Goal: Task Accomplishment & Management: Manage account settings

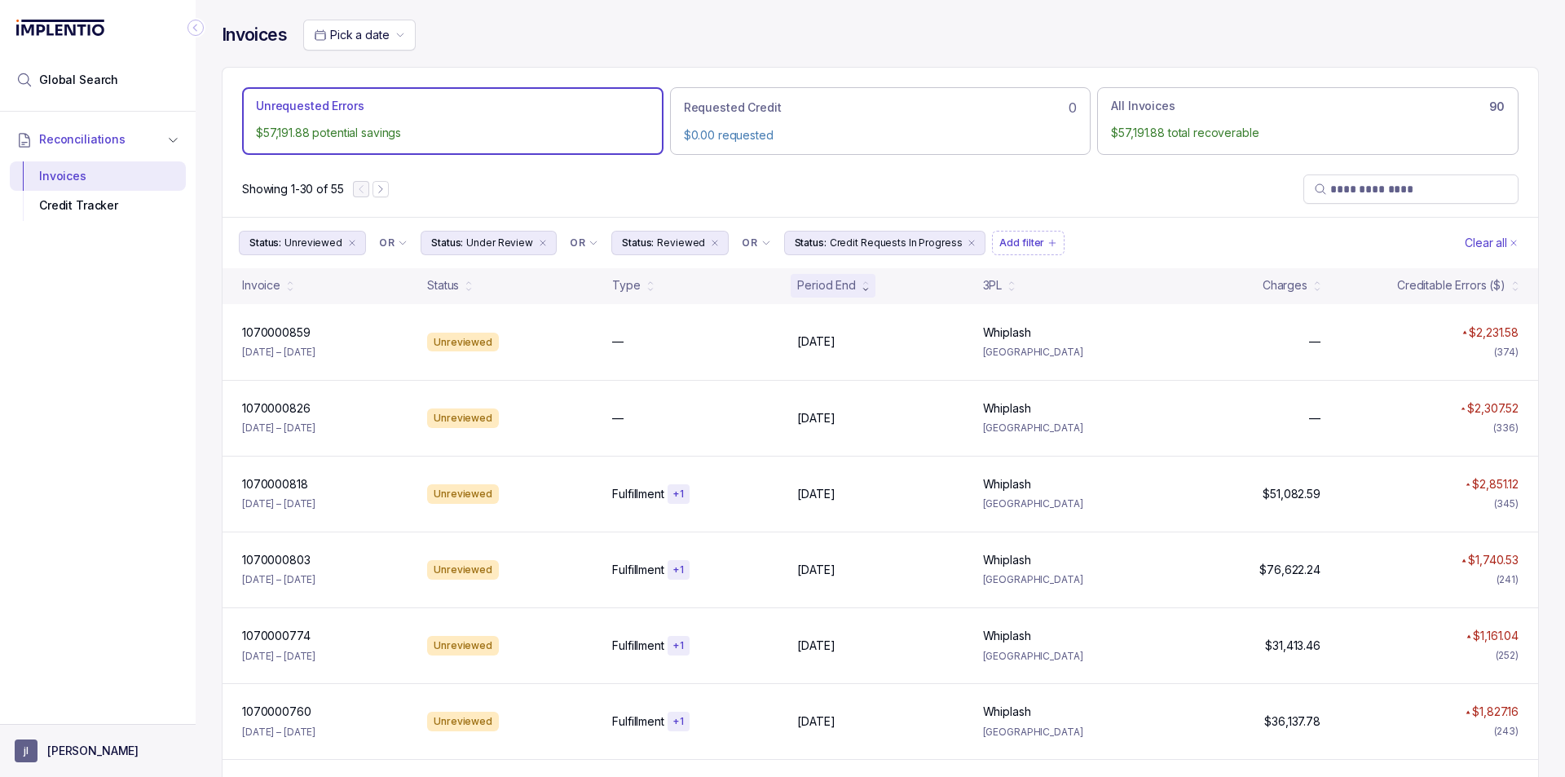
drag, startPoint x: 44, startPoint y: 748, endPoint x: 52, endPoint y: 739, distance: 12.1
click at [44, 748] on button "[PERSON_NAME]" at bounding box center [98, 750] width 166 height 23
click at [66, 701] on div "Logout" at bounding box center [98, 715] width 176 height 34
click at [64, 715] on p "Logout" at bounding box center [107, 715] width 135 height 16
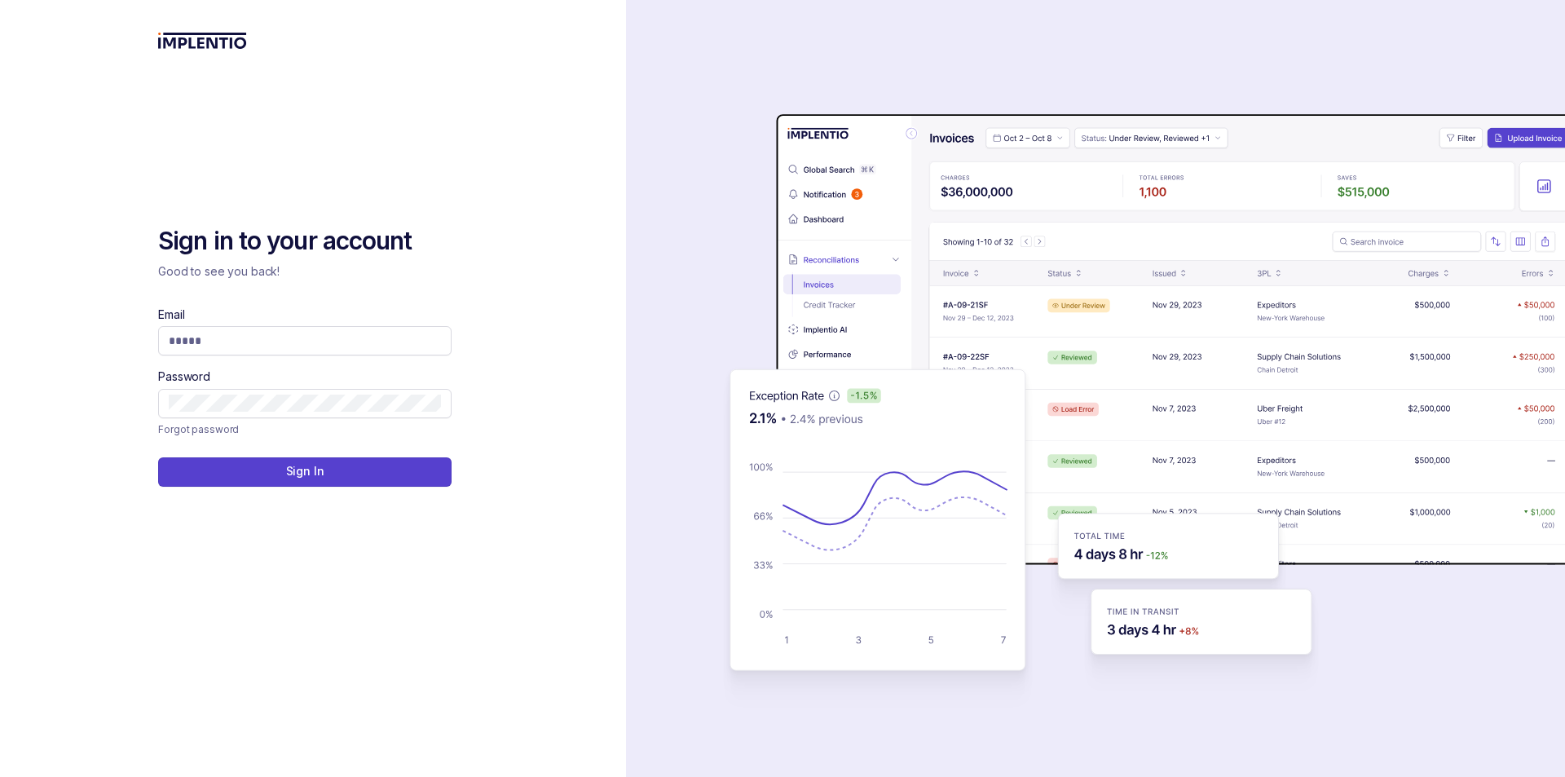
click at [354, 320] on div "Email" at bounding box center [304, 330] width 293 height 49
click at [319, 331] on span at bounding box center [304, 340] width 293 height 29
click at [319, 344] on input "Email" at bounding box center [305, 340] width 272 height 16
type input "**********"
